Goal: Find specific fact: Find specific fact

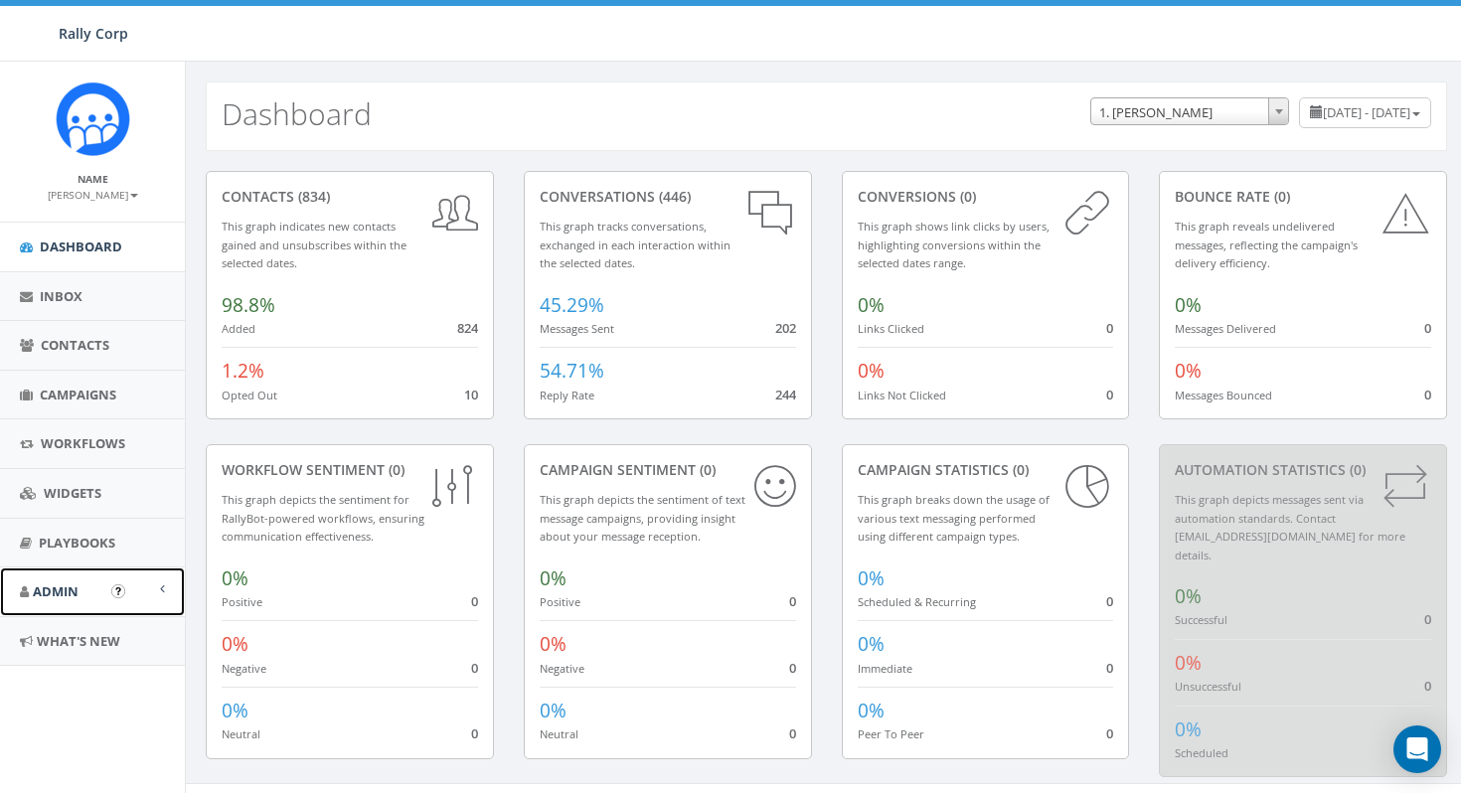
click at [78, 593] on span "Admin" at bounding box center [56, 591] width 46 height 18
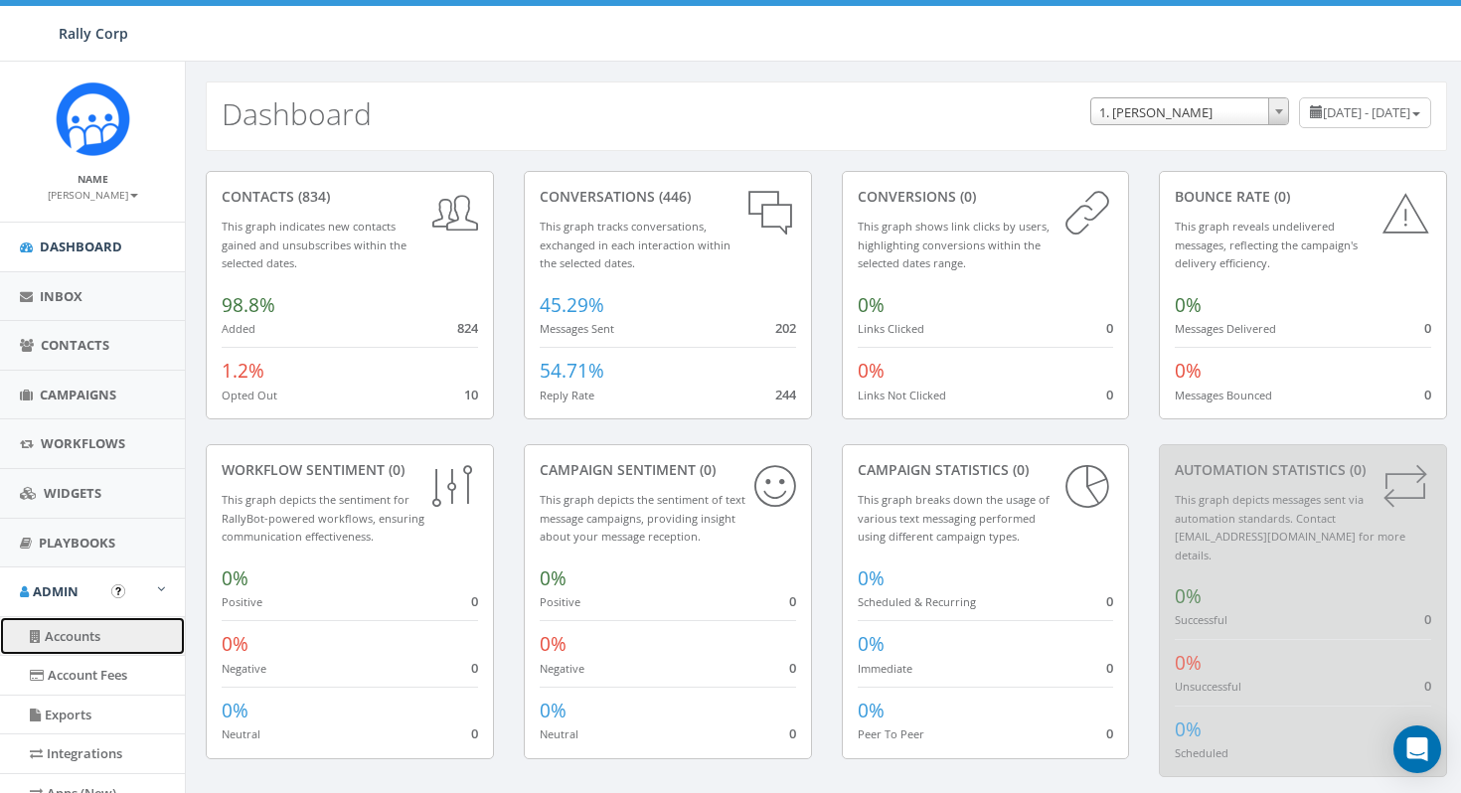
click at [89, 630] on link "Accounts" at bounding box center [92, 636] width 185 height 39
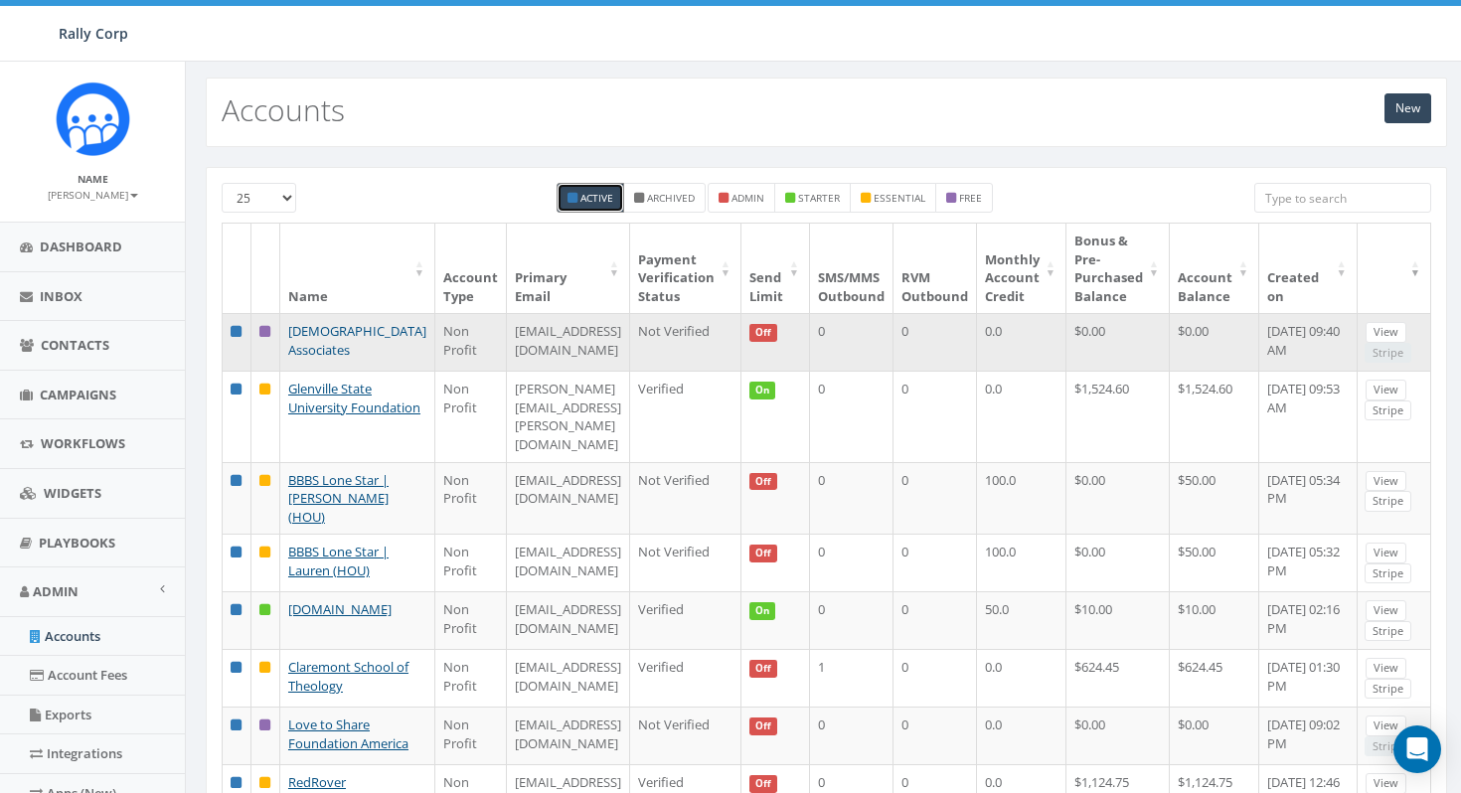
scroll to position [2, 0]
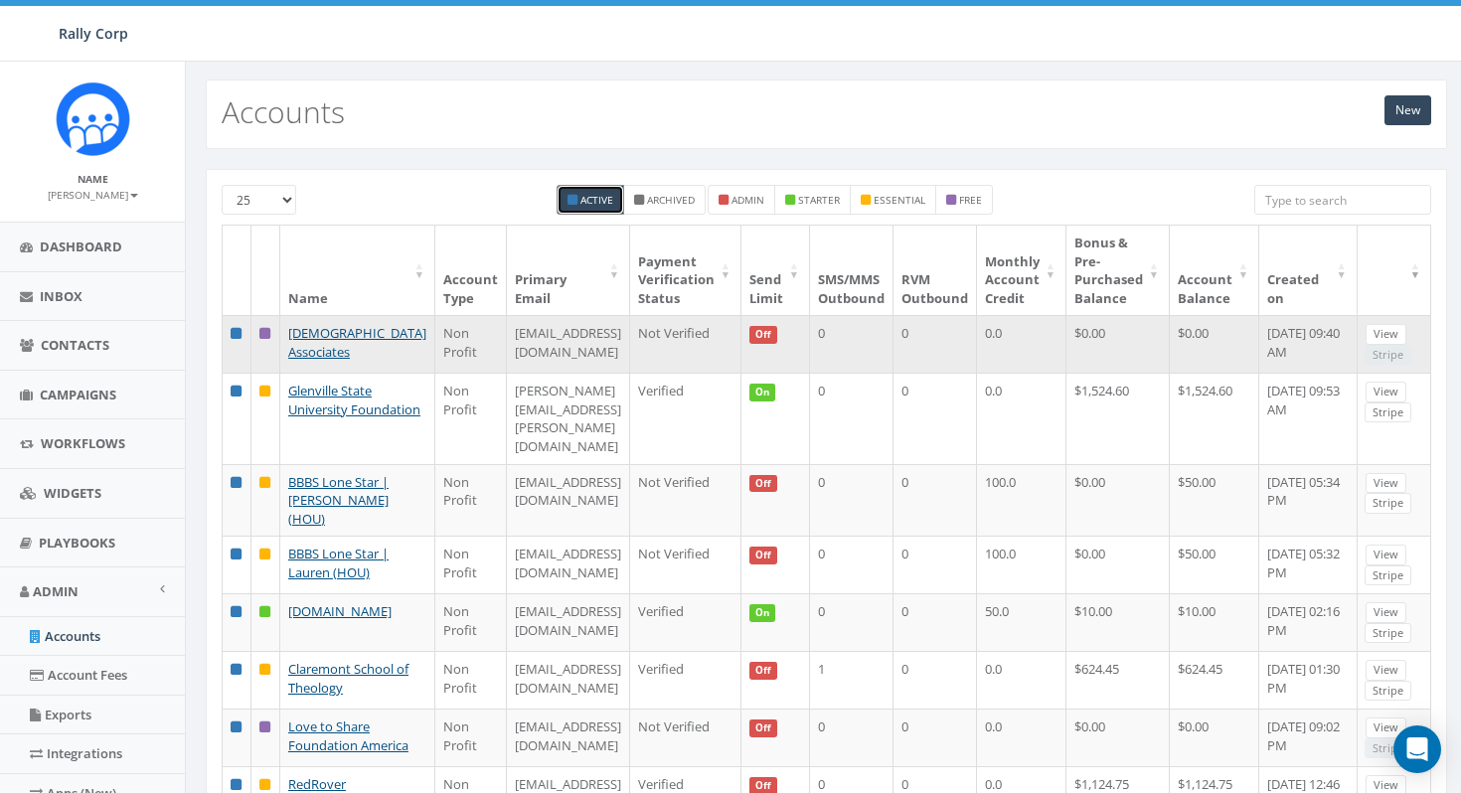
drag, startPoint x: 505, startPoint y: 336, endPoint x: 720, endPoint y: 341, distance: 214.8
click at [630, 341] on td "[EMAIL_ADDRESS][DOMAIN_NAME]" at bounding box center [568, 344] width 123 height 58
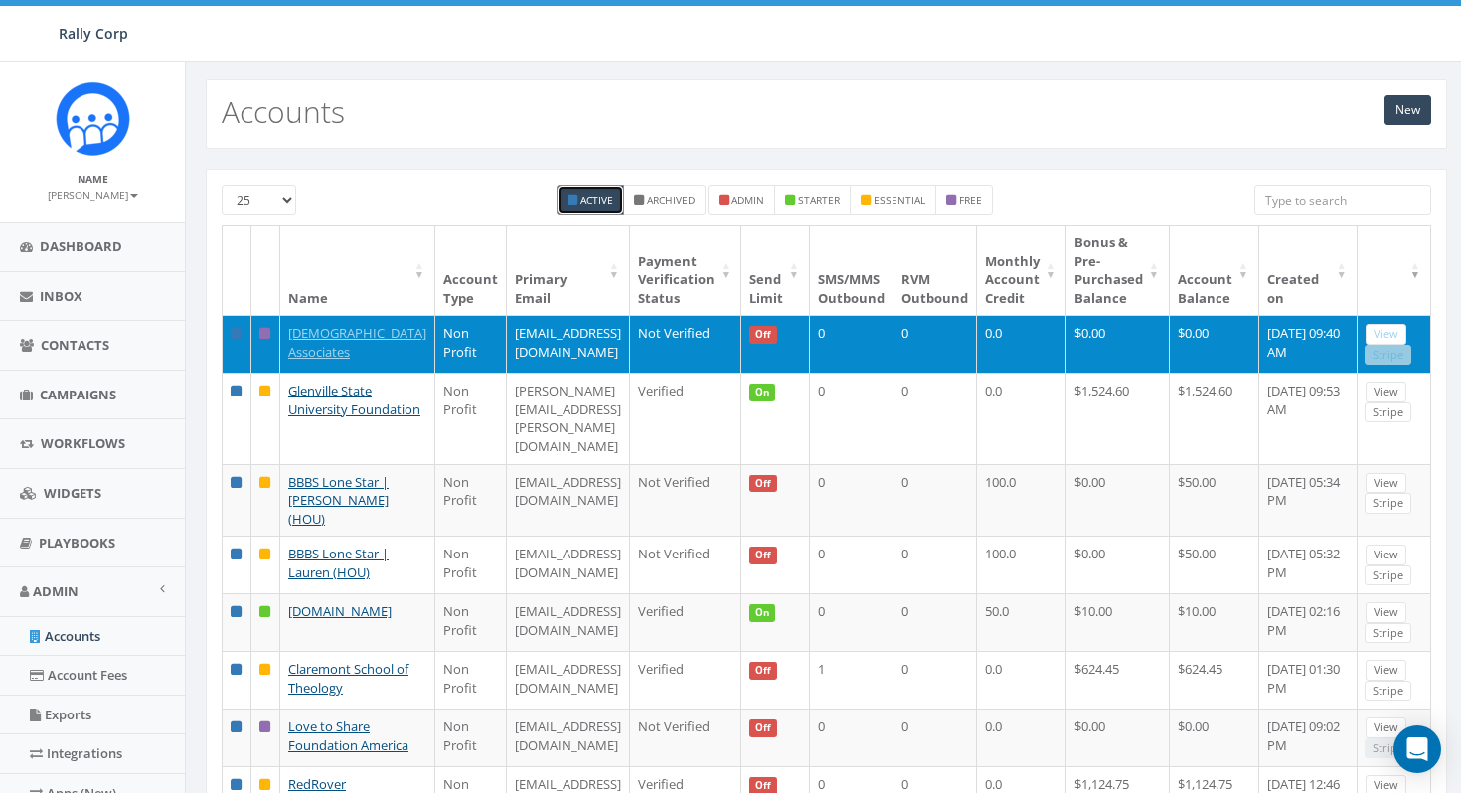
copy td "[EMAIL_ADDRESS][DOMAIN_NAME]"
